Goal: Task Accomplishment & Management: Manage account settings

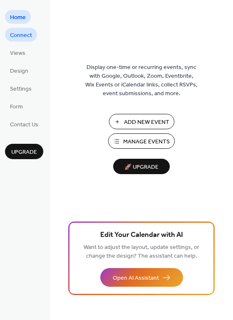
click at [27, 35] on span "Connect" at bounding box center [21, 35] width 22 height 9
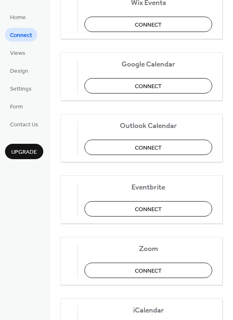
scroll to position [128, 0]
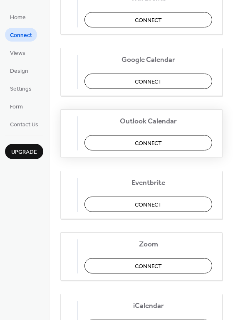
click at [156, 146] on span "Connect" at bounding box center [148, 143] width 27 height 9
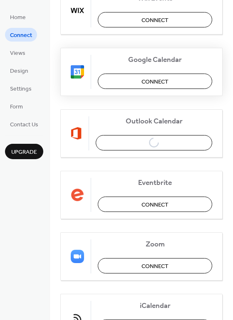
click at [141, 84] on span "Connect" at bounding box center [154, 81] width 27 height 9
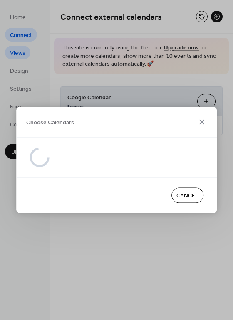
scroll to position [0, 0]
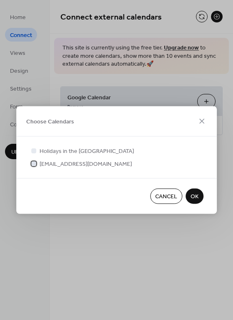
click at [115, 167] on span "[EMAIL_ADDRESS][DOMAIN_NAME]" at bounding box center [86, 164] width 92 height 9
click at [193, 196] on span "OK" at bounding box center [195, 197] width 8 height 9
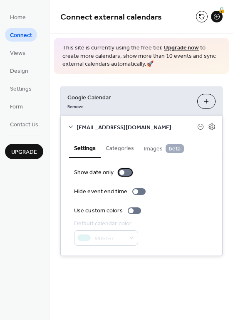
click at [121, 171] on div at bounding box center [121, 172] width 5 height 5
click at [125, 175] on div at bounding box center [125, 172] width 13 height 7
click at [116, 151] on button "Categories" at bounding box center [120, 147] width 38 height 19
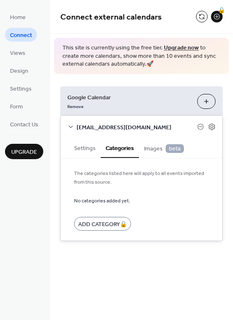
click at [152, 151] on span "Images beta" at bounding box center [164, 148] width 40 height 9
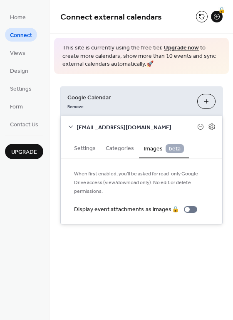
click at [85, 149] on button "Settings" at bounding box center [85, 147] width 32 height 19
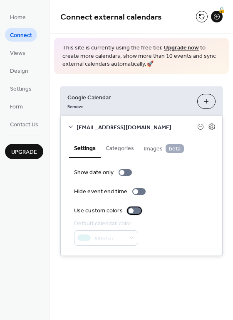
click at [129, 212] on div at bounding box center [131, 210] width 5 height 5
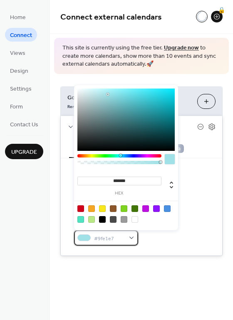
click at [127, 237] on div "#9fe1e7" at bounding box center [106, 237] width 64 height 15
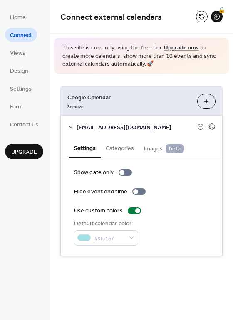
click at [109, 220] on div "Default calendar color" at bounding box center [105, 224] width 62 height 9
click at [35, 124] on span "Contact Us" at bounding box center [24, 125] width 28 height 9
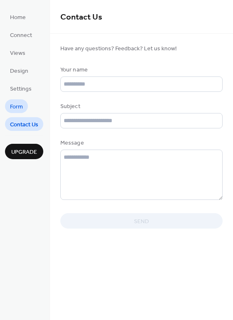
click at [22, 111] on span "Form" at bounding box center [16, 107] width 13 height 9
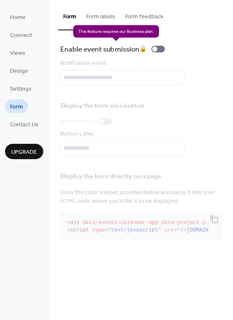
click at [162, 52] on div "Enable event submission 🔒" at bounding box center [114, 49] width 108 height 12
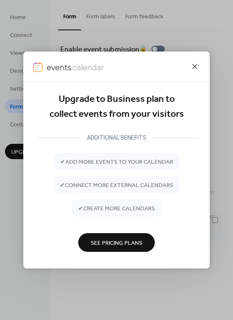
click at [193, 69] on icon at bounding box center [195, 67] width 10 height 10
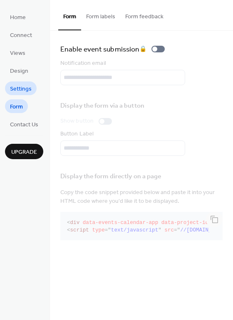
click at [27, 92] on span "Settings" at bounding box center [21, 89] width 22 height 9
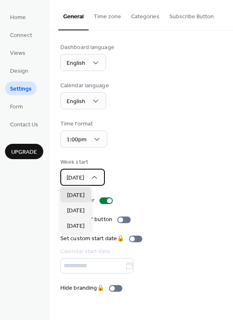
click at [95, 183] on div "[DATE]" at bounding box center [82, 177] width 45 height 17
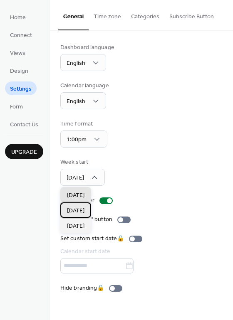
click at [84, 213] on span "[DATE]" at bounding box center [75, 211] width 17 height 9
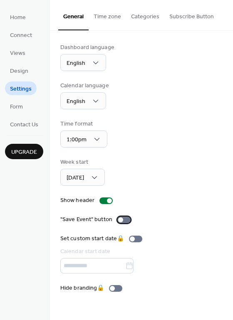
click at [118, 220] on div at bounding box center [120, 220] width 5 height 5
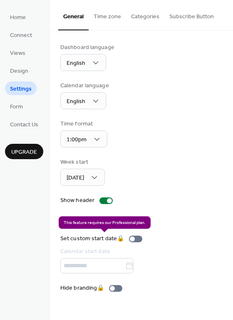
click at [146, 241] on div "Set custom start date 🔒 Calendar start date" at bounding box center [102, 254] width 85 height 39
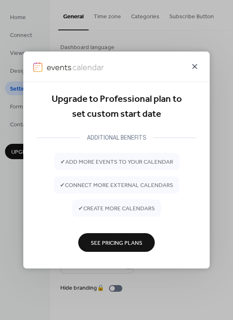
click at [195, 64] on icon at bounding box center [195, 67] width 10 height 10
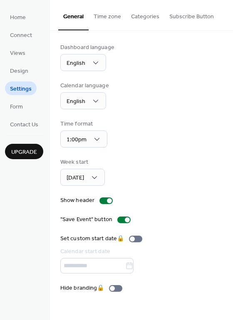
click at [107, 19] on button "Time zone" at bounding box center [107, 15] width 37 height 30
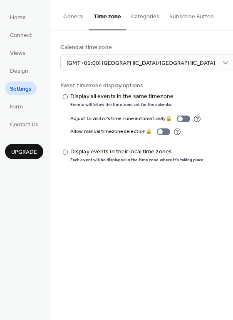
click at [140, 20] on button "Categories" at bounding box center [145, 15] width 38 height 30
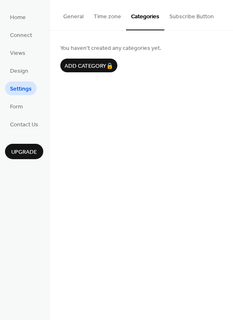
click at [175, 12] on button "Subscribe Button" at bounding box center [191, 15] width 54 height 30
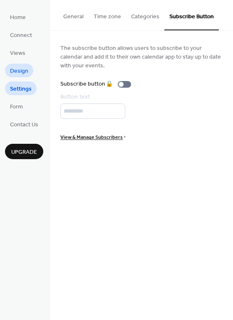
click at [22, 74] on span "Design" at bounding box center [19, 71] width 18 height 9
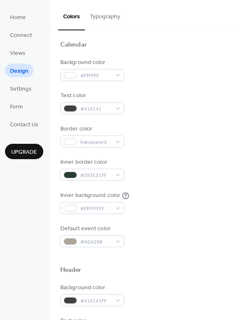
scroll to position [58, 0]
click at [16, 53] on span "Views" at bounding box center [17, 53] width 15 height 9
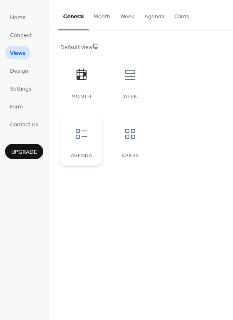
click at [95, 136] on div "Agenda" at bounding box center [81, 139] width 42 height 52
click at [134, 136] on icon at bounding box center [130, 133] width 13 height 13
click at [97, 12] on button "Month" at bounding box center [102, 15] width 27 height 30
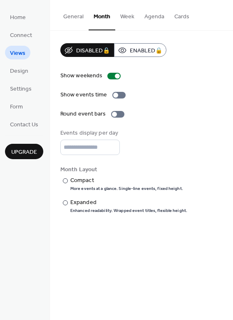
click at [75, 12] on button "General" at bounding box center [73, 15] width 30 height 30
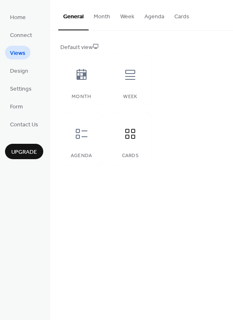
click at [102, 19] on button "Month" at bounding box center [102, 15] width 27 height 30
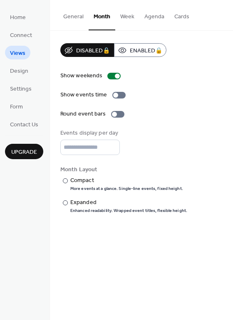
click at [79, 16] on button "General" at bounding box center [73, 15] width 30 height 30
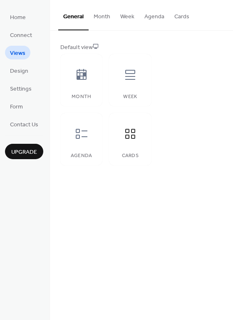
click at [147, 19] on button "Agenda" at bounding box center [154, 15] width 30 height 30
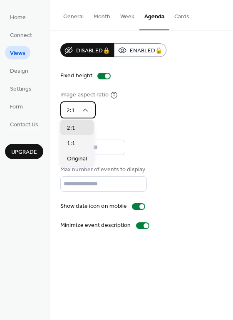
click at [89, 112] on div "2:1" at bounding box center [77, 110] width 35 height 17
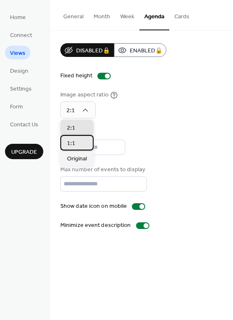
click at [86, 147] on div "1:1" at bounding box center [76, 142] width 33 height 15
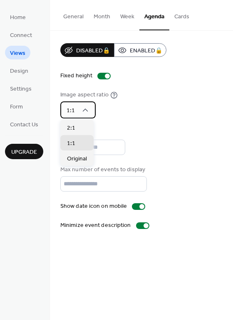
click at [80, 111] on div "1:1" at bounding box center [77, 110] width 35 height 17
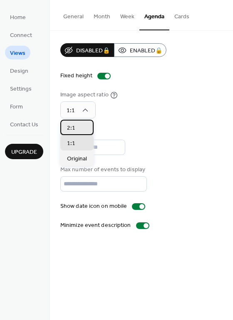
click at [80, 125] on div "2:1" at bounding box center [76, 127] width 33 height 15
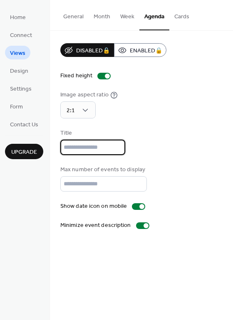
click at [90, 146] on input "text" at bounding box center [92, 147] width 65 height 15
type input "**********"
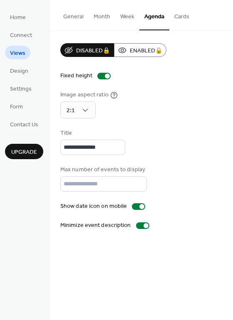
click at [170, 14] on button "Cards" at bounding box center [181, 15] width 25 height 30
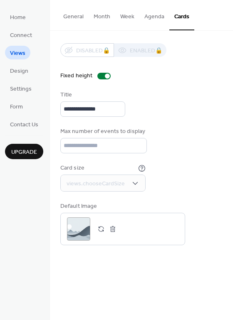
click at [158, 17] on button "Agenda" at bounding box center [154, 15] width 30 height 30
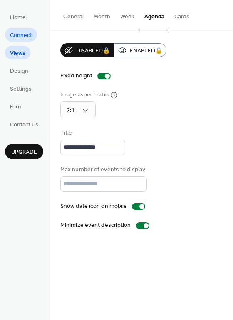
click at [23, 35] on span "Connect" at bounding box center [21, 35] width 22 height 9
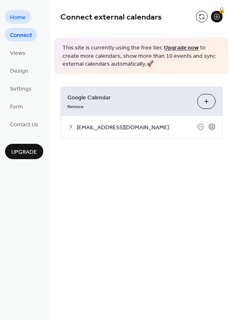
click at [16, 13] on span "Home" at bounding box center [18, 17] width 16 height 9
